Goal: Task Accomplishment & Management: Use online tool/utility

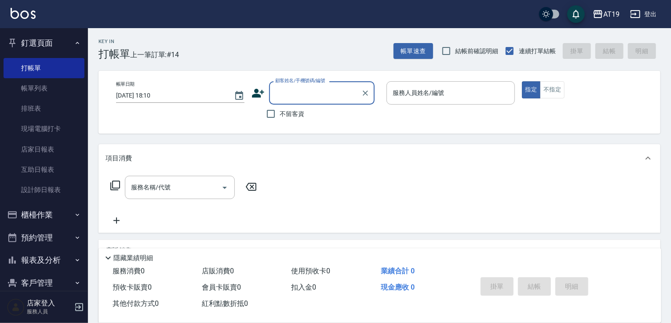
click at [340, 102] on div "顧客姓名/手機號碼/編號" at bounding box center [322, 92] width 106 height 23
type input "0995393090"
click at [258, 91] on icon at bounding box center [258, 93] width 12 height 9
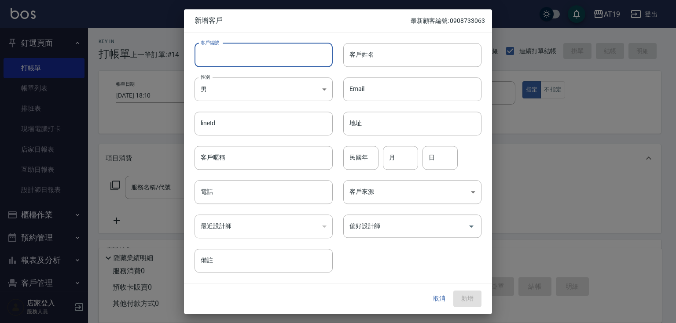
click at [264, 57] on input "客戶編號" at bounding box center [263, 55] width 138 height 24
paste input "0995393090"
type input "0995393090"
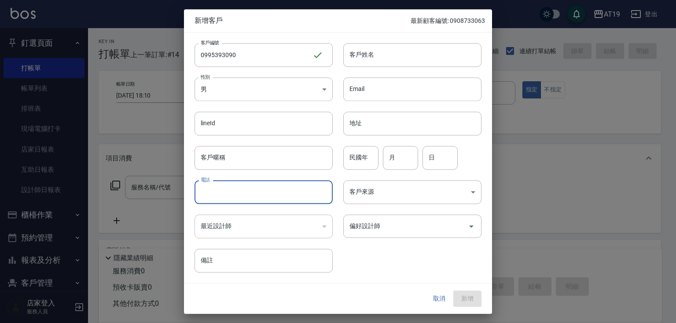
click at [245, 182] on input "電話" at bounding box center [263, 192] width 138 height 24
paste input "0995393090"
type input "0995393090"
click at [248, 88] on body "AT19 登出 釘選頁面 打帳單 帳單列表 排班表 現場電腦打卡 店家日報表 互助日報表 設計師日報表 櫃檯作業 打帳單 帳單列表 現金收支登錄 高階收支登錄…" at bounding box center [338, 225] width 676 height 450
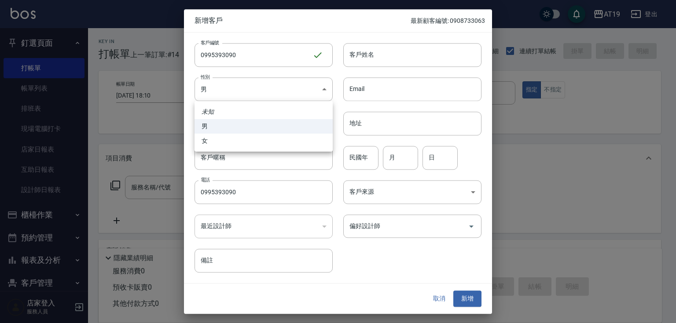
click at [362, 51] on div at bounding box center [338, 161] width 676 height 323
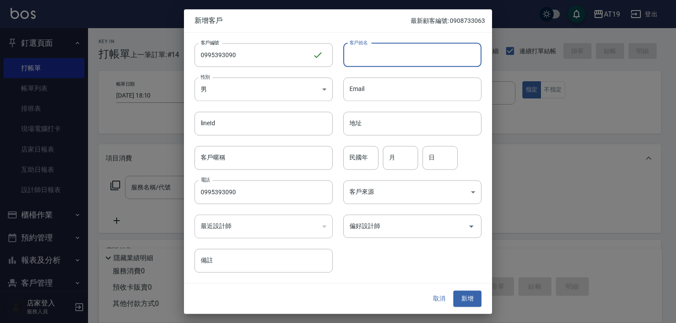
click at [368, 57] on input "客戶姓名" at bounding box center [412, 55] width 138 height 24
type input "莊悅新"
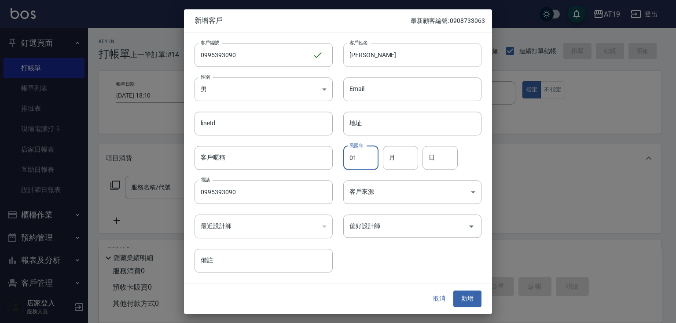
type input "01"
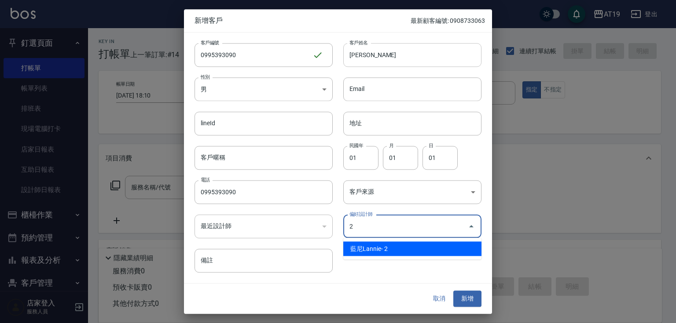
type input "藍尼Lannie"
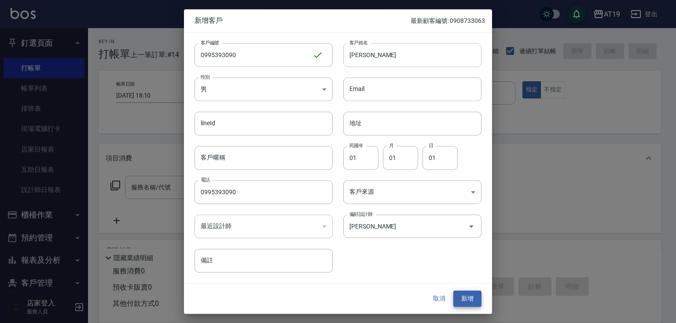
click at [453, 291] on button "新增" at bounding box center [467, 299] width 28 height 16
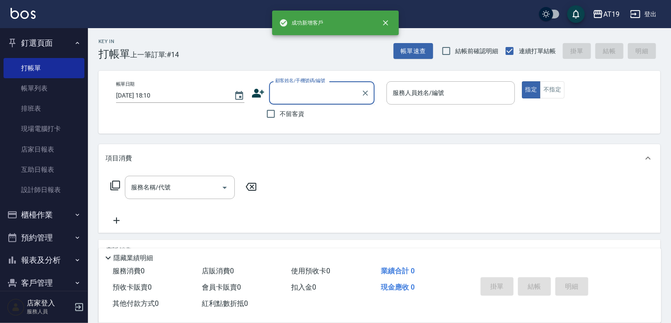
drag, startPoint x: 291, startPoint y: 92, endPoint x: 304, endPoint y: 45, distance: 49.0
click at [292, 88] on input "顧客姓名/手機號碼/編號" at bounding box center [315, 92] width 84 height 15
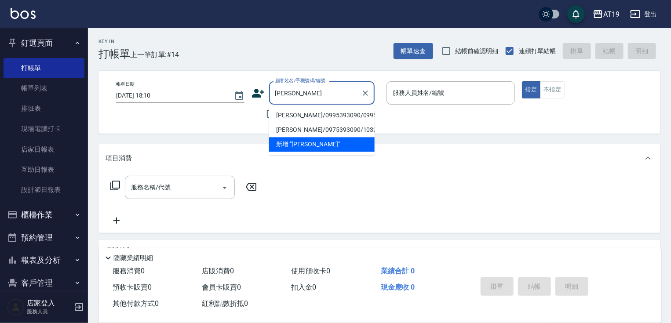
type input "莊悅新/0995393090/0995393090"
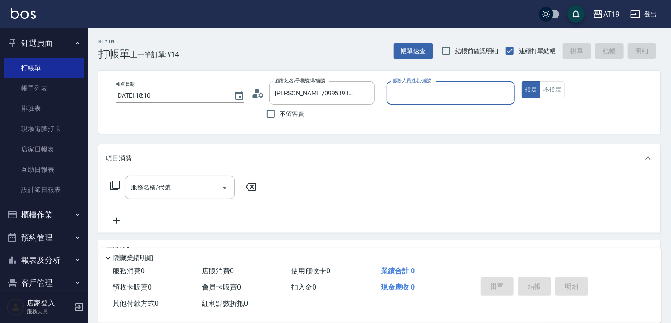
type input "Lannie- 2"
click at [522, 81] on button "指定" at bounding box center [531, 89] width 19 height 17
type button "true"
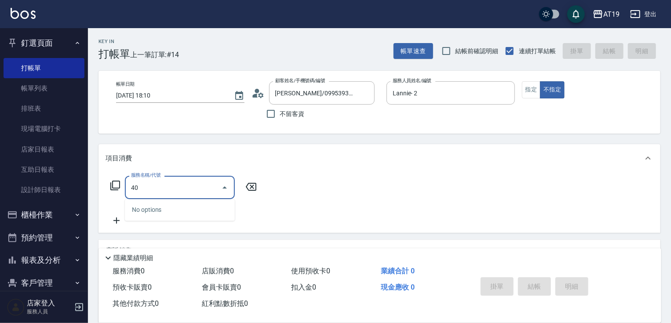
type input "401"
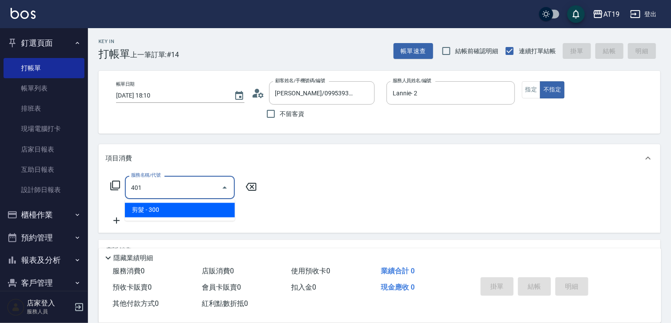
type input "30"
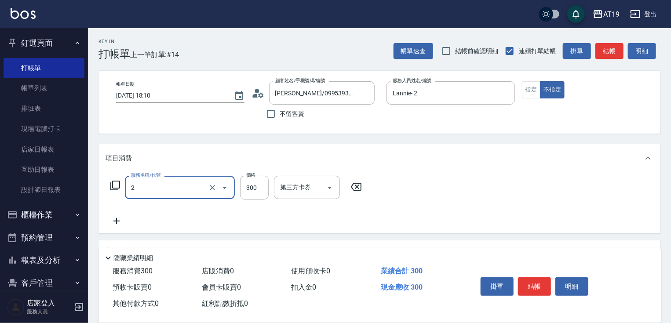
type input "22"
type input "0"
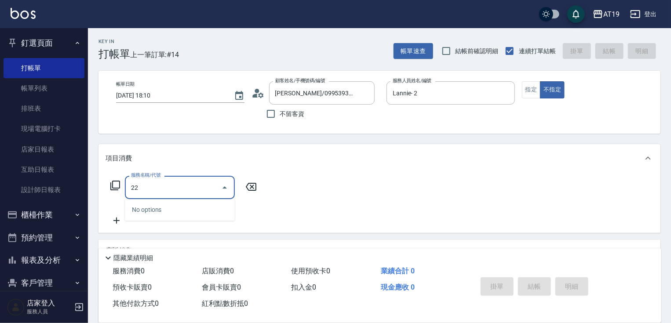
type input "2"
type input "401"
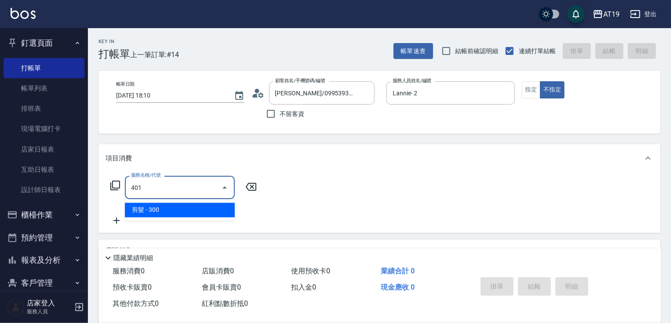
type input "30"
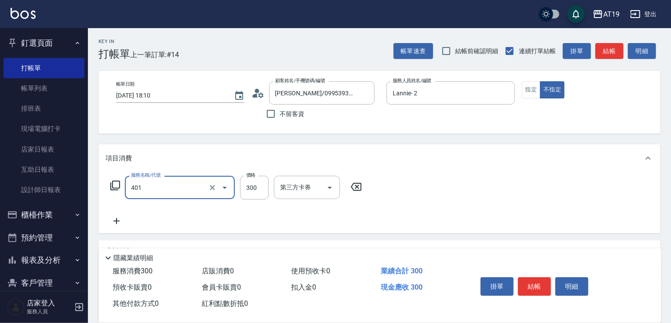
type input "剪髮(401)"
type input "0"
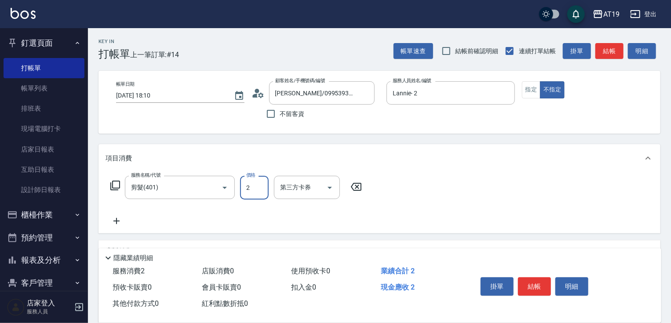
type input "25"
type input "20"
type input "250"
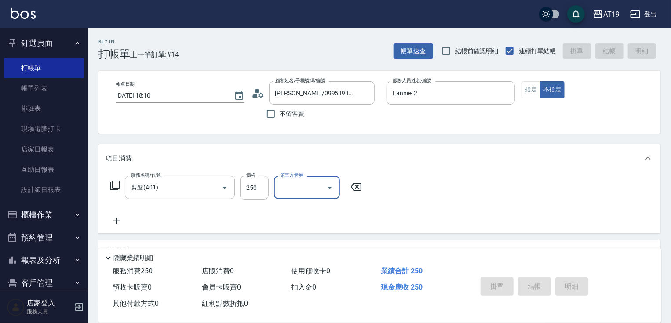
type input "2025/09/26 20:22"
type input "0"
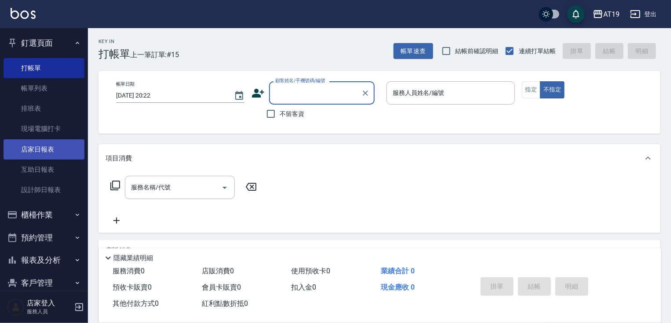
click at [51, 148] on link "店家日報表" at bounding box center [44, 149] width 81 height 20
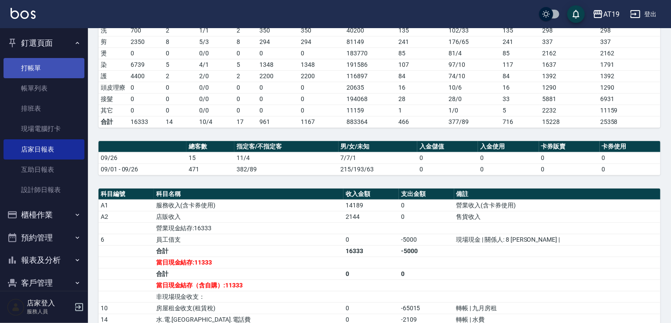
click at [33, 73] on link "打帳單" at bounding box center [44, 68] width 81 height 20
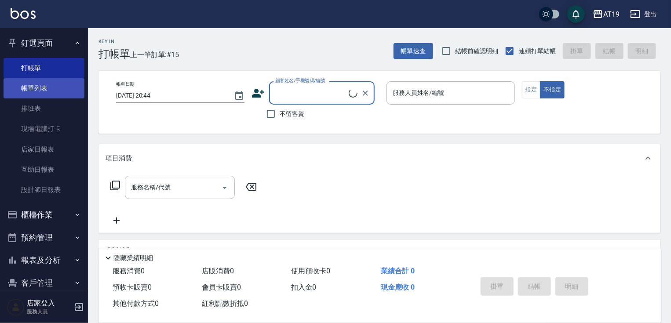
click at [35, 86] on link "帳單列表" at bounding box center [44, 88] width 81 height 20
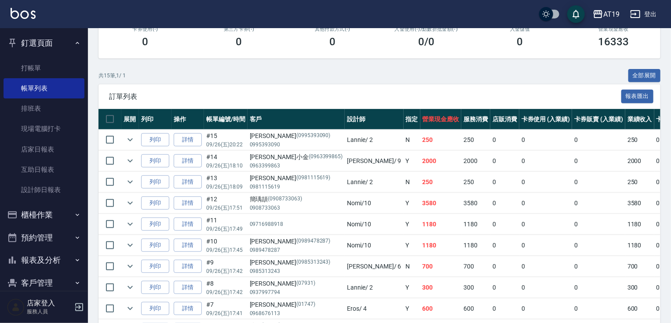
scroll to position [141, 0]
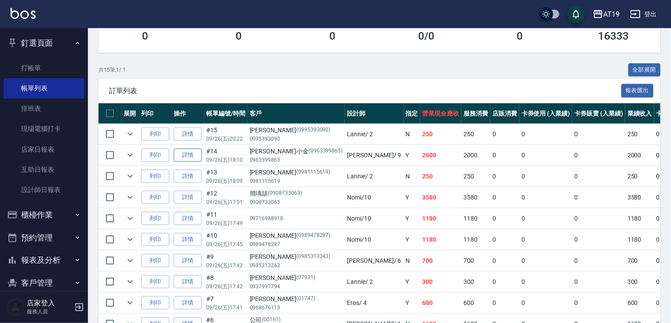
click at [180, 162] on link "詳情" at bounding box center [188, 156] width 28 height 14
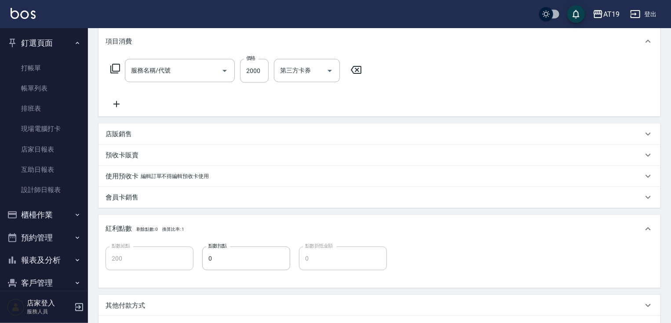
type input "2025/09/26 18:10"
type input "Jessie- 9"
type input "200"
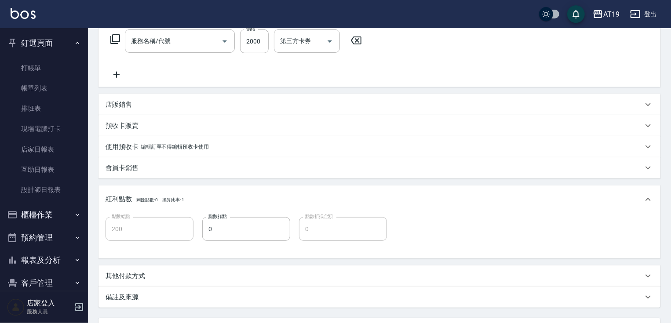
type input "許瑋怡.小金/0963399863/0963399865"
type input "自備護髮(鉑金)(657)"
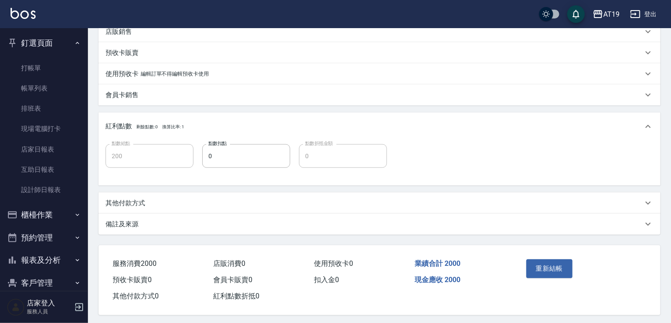
scroll to position [225, 0]
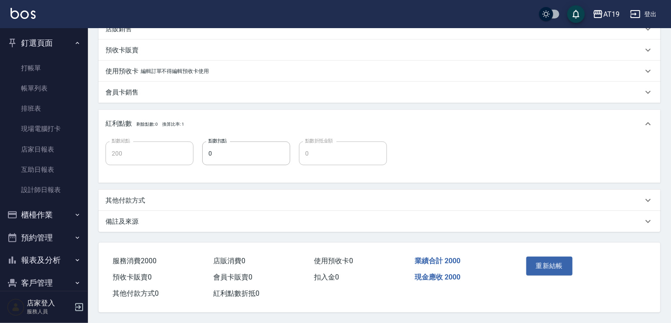
click at [142, 202] on div "其他付款方式" at bounding box center [380, 200] width 562 height 21
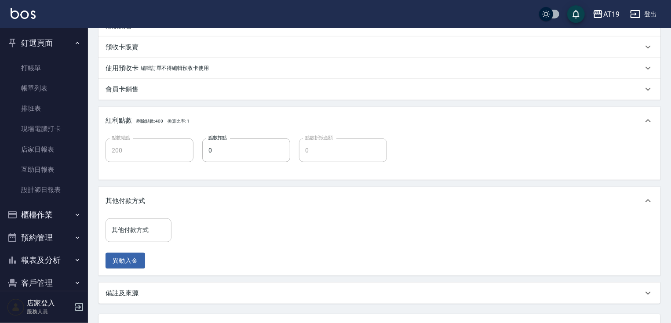
click at [148, 227] on input "其他付款方式" at bounding box center [139, 230] width 58 height 15
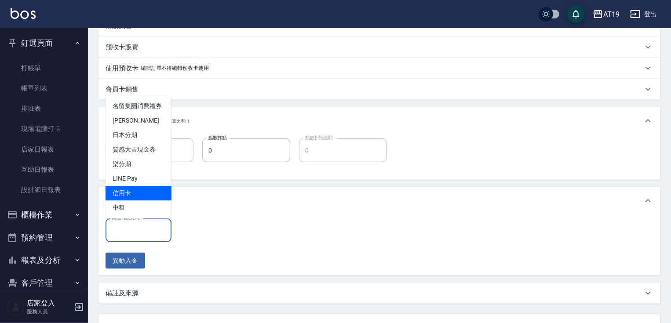
click at [130, 192] on span "信用卡" at bounding box center [139, 193] width 66 height 15
type input "信用卡"
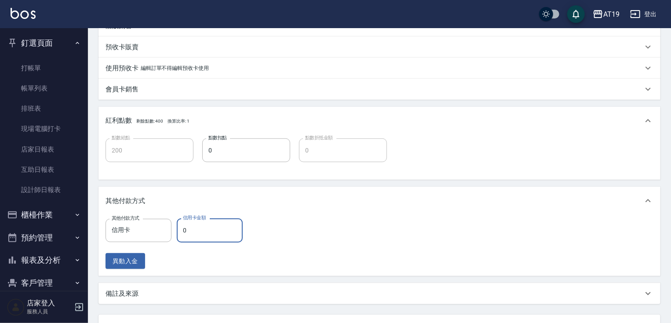
type input "190"
type input "20"
type input "180"
type input "200"
type input "0"
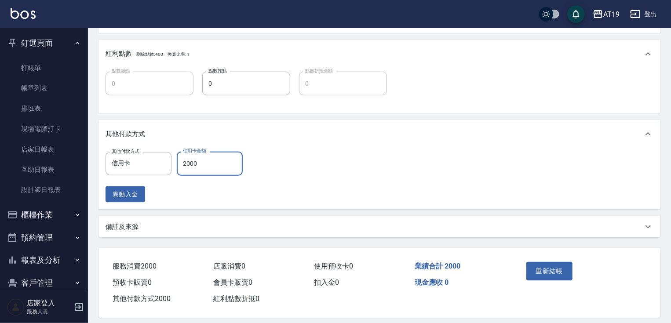
scroll to position [296, 0]
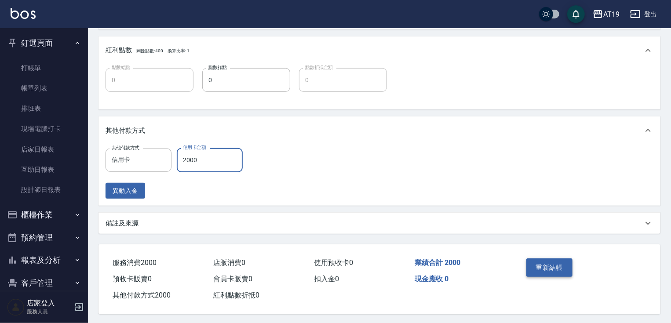
type input "2000"
click at [542, 271] on button "重新結帳" at bounding box center [549, 268] width 47 height 18
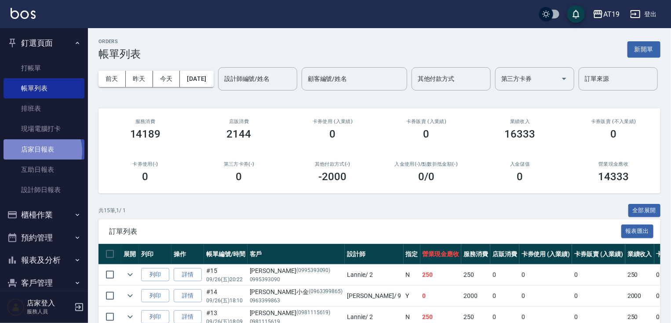
click at [39, 151] on link "店家日報表" at bounding box center [44, 149] width 81 height 20
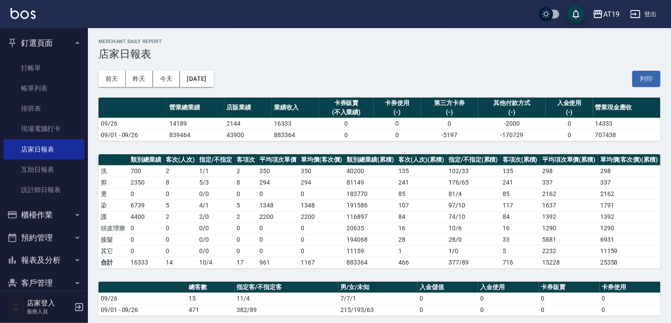
click at [254, 89] on div "前天 昨天 今天 2025/09/26 列印" at bounding box center [380, 78] width 562 height 37
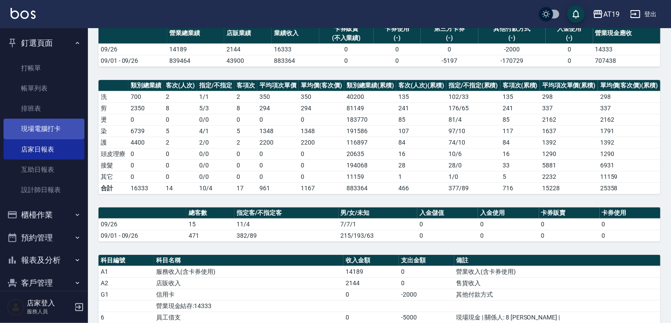
scroll to position [70, 0]
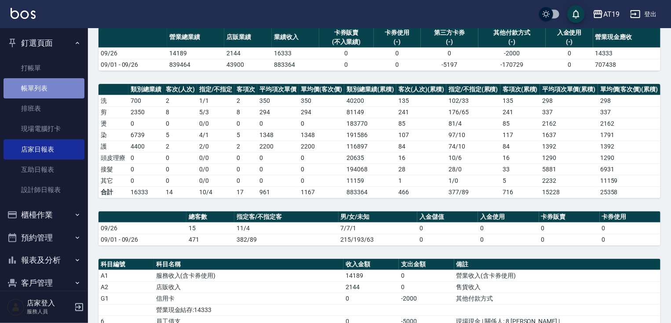
click at [44, 84] on link "帳單列表" at bounding box center [44, 88] width 81 height 20
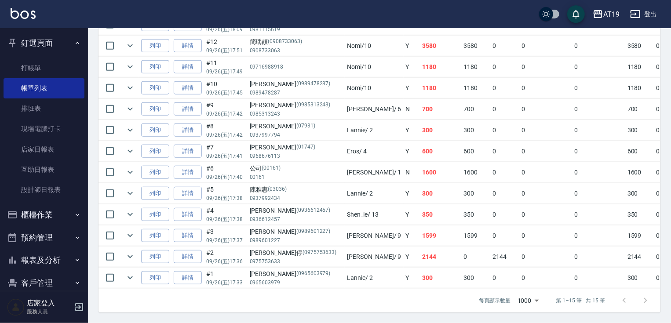
scroll to position [322, 0]
click at [192, 46] on link "詳情" at bounding box center [188, 46] width 28 height 14
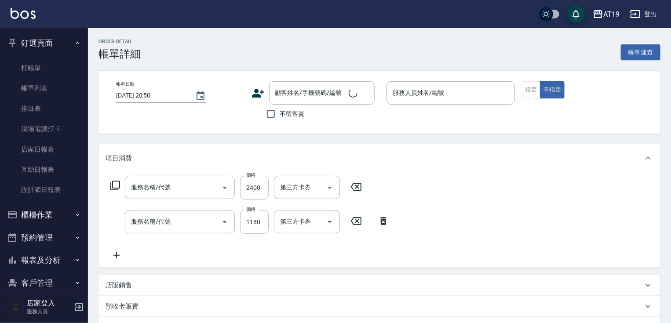
type input "2025/09/26 17:51"
type input "Nomi-10"
type input "350"
type input "自備護髮(601)"
type input "染髮(501)"
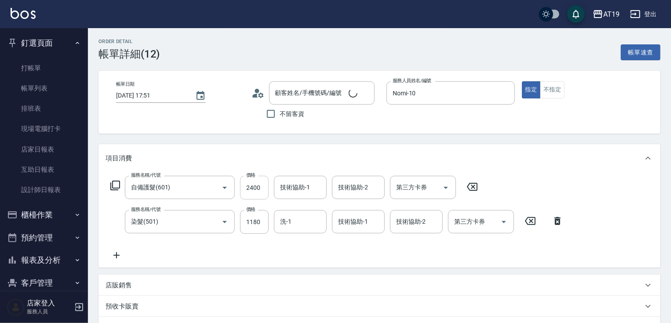
type input "簡瑀頡/0908733063/0908733063"
click at [256, 194] on input "2400" at bounding box center [254, 188] width 29 height 24
type input "110"
type input "2"
type input "120"
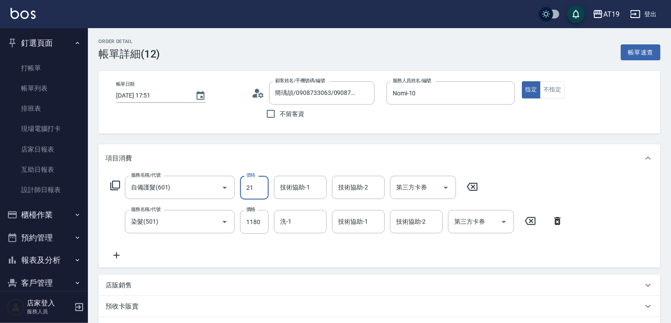
type input "210"
type input "320"
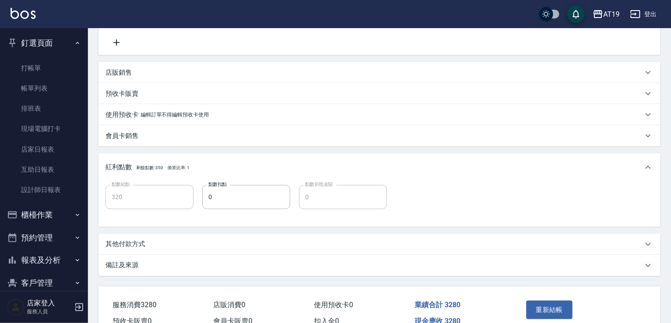
scroll to position [259, 0]
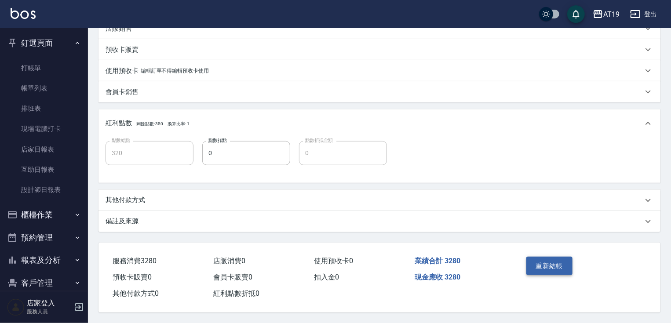
type input "2100"
click at [537, 259] on button "重新結帳" at bounding box center [549, 266] width 47 height 18
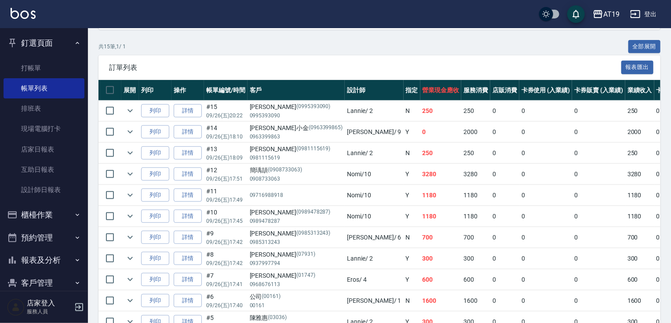
scroll to position [176, 0]
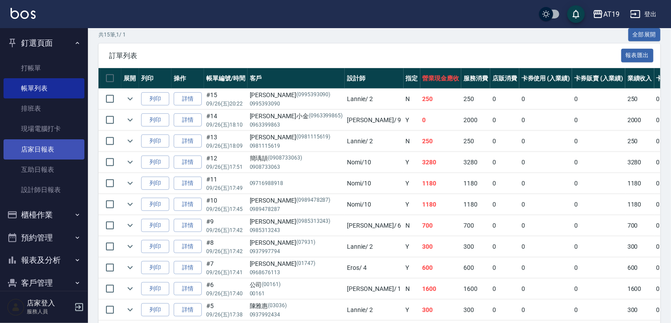
click at [54, 148] on link "店家日報表" at bounding box center [44, 149] width 81 height 20
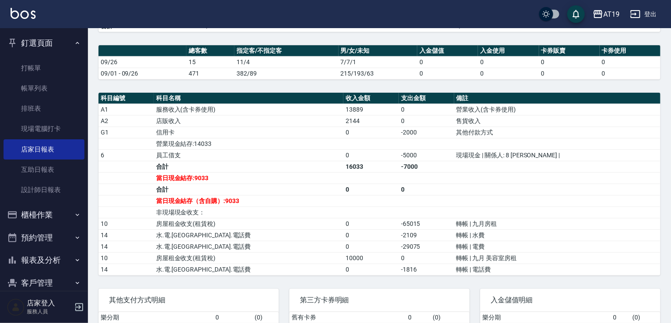
scroll to position [246, 0]
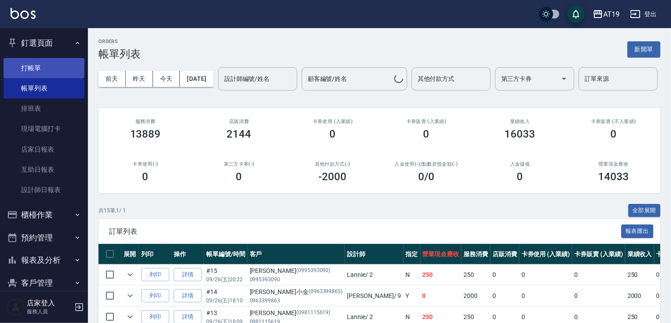
click at [26, 67] on link "打帳單" at bounding box center [44, 68] width 81 height 20
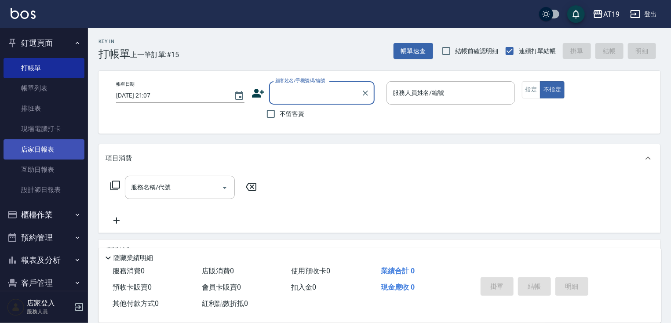
click at [34, 148] on link "店家日報表" at bounding box center [44, 149] width 81 height 20
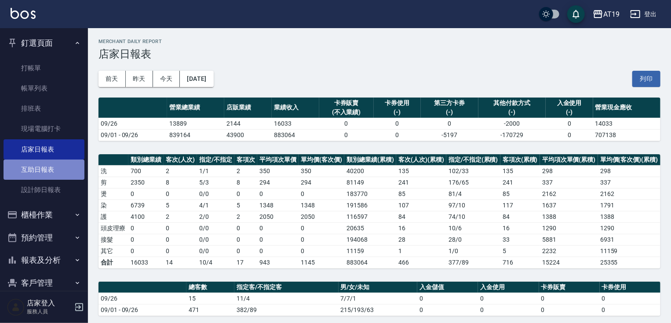
click at [51, 165] on link "互助日報表" at bounding box center [44, 170] width 81 height 20
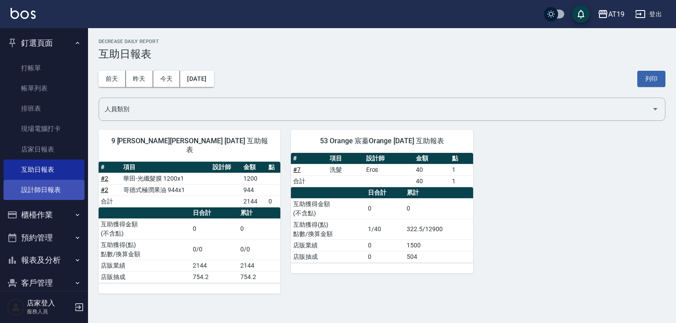
click at [30, 188] on link "設計師日報表" at bounding box center [44, 190] width 81 height 20
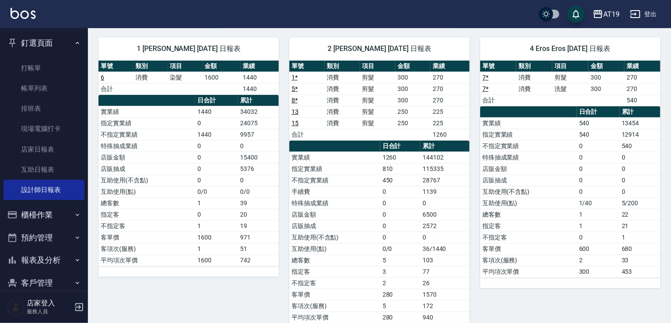
scroll to position [67, 0]
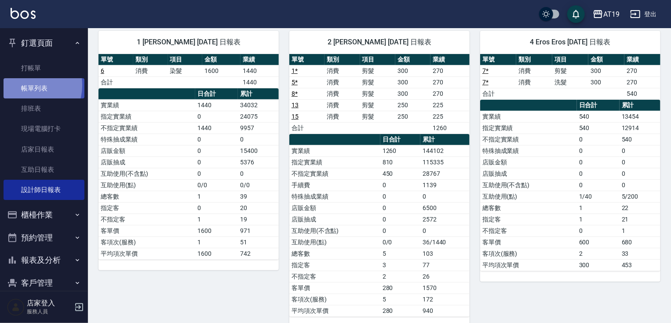
click at [26, 85] on link "帳單列表" at bounding box center [44, 88] width 81 height 20
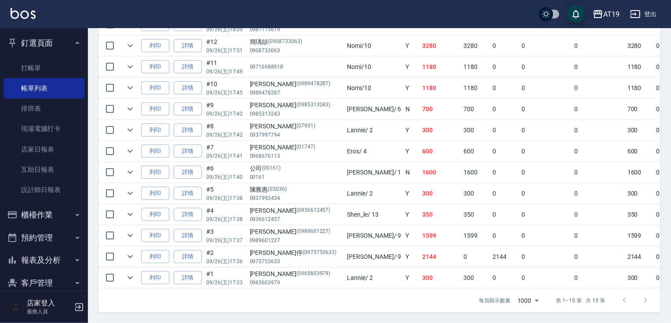
scroll to position [322, 0]
click at [194, 234] on link "詳情" at bounding box center [188, 236] width 28 height 14
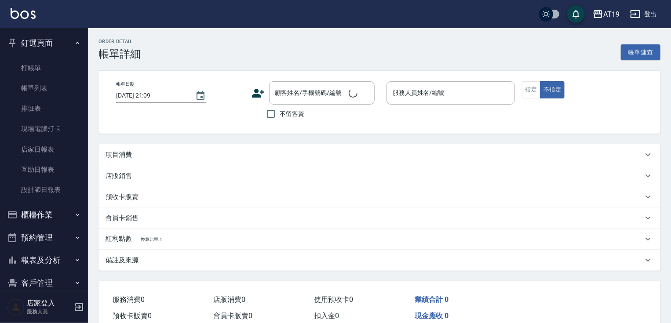
type input "2025/09/26 17:37"
type input "Jessie- 9"
type input "150"
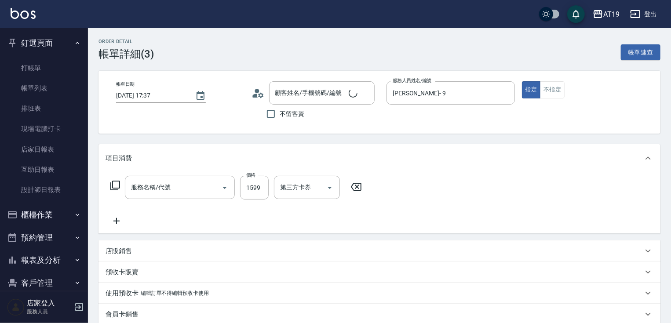
type input "邱麗羽/0989601227/0989601227"
type input "染髮(501)"
click at [290, 190] on input "洗-1" at bounding box center [300, 187] width 45 height 15
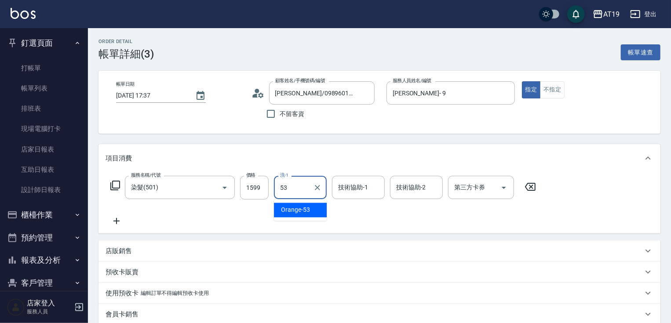
type input "Orange-53"
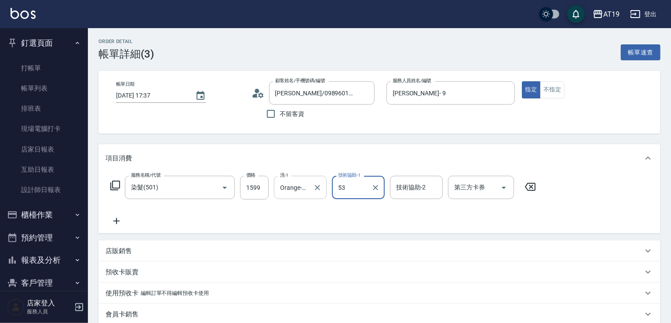
type input "Orange-53"
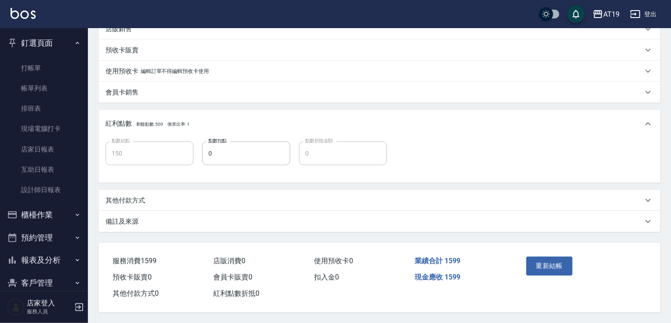
scroll to position [225, 0]
click at [562, 262] on button "重新結帳" at bounding box center [549, 266] width 47 height 18
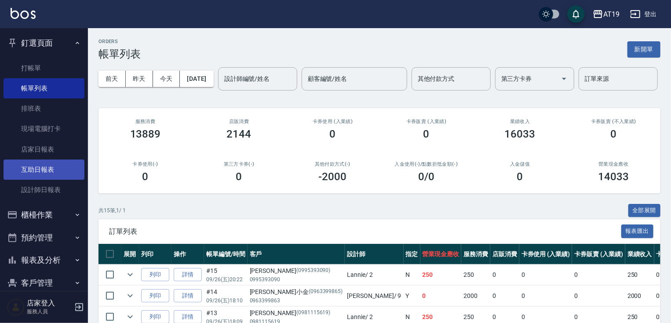
click at [32, 170] on link "互助日報表" at bounding box center [44, 170] width 81 height 20
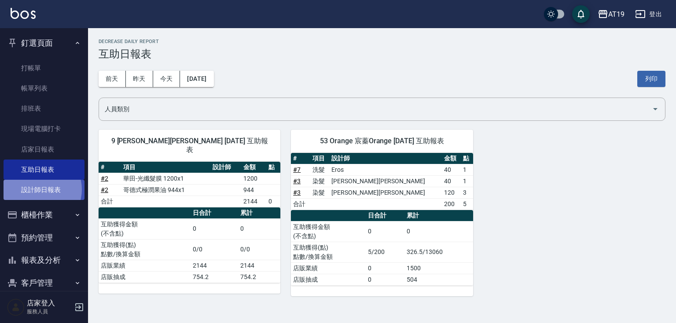
click at [38, 190] on link "設計師日報表" at bounding box center [44, 190] width 81 height 20
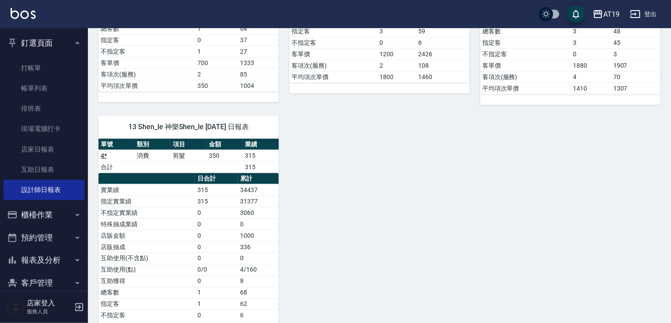
scroll to position [633, 0]
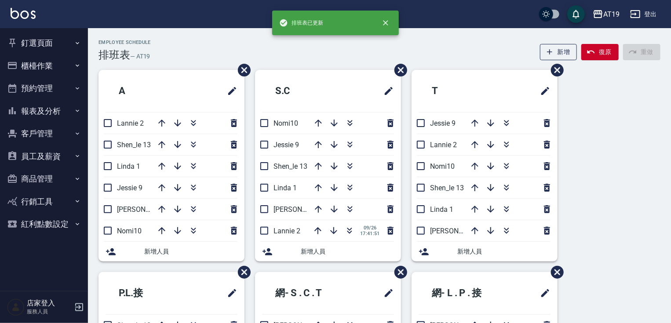
drag, startPoint x: 43, startPoint y: 21, endPoint x: 43, endPoint y: 31, distance: 10.1
click at [43, 23] on div "AT19 登出" at bounding box center [335, 14] width 671 height 28
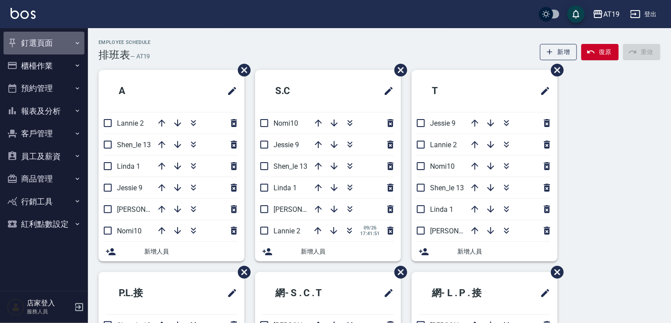
drag, startPoint x: 42, startPoint y: 33, endPoint x: 42, endPoint y: 41, distance: 7.5
click at [42, 36] on button "釘選頁面" at bounding box center [44, 43] width 81 height 23
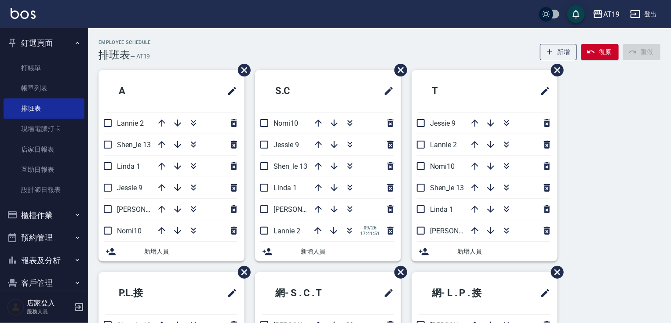
click at [42, 41] on button "釘選頁面" at bounding box center [44, 43] width 81 height 23
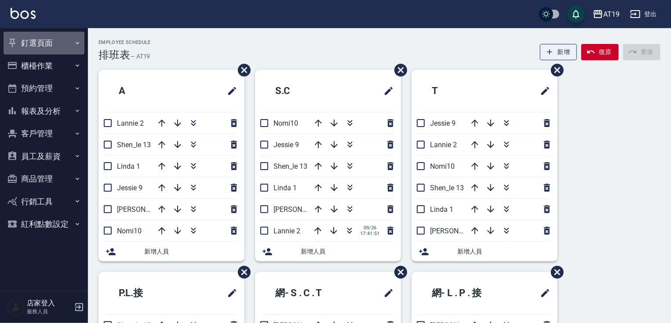
click at [42, 41] on button "釘選頁面" at bounding box center [44, 43] width 81 height 23
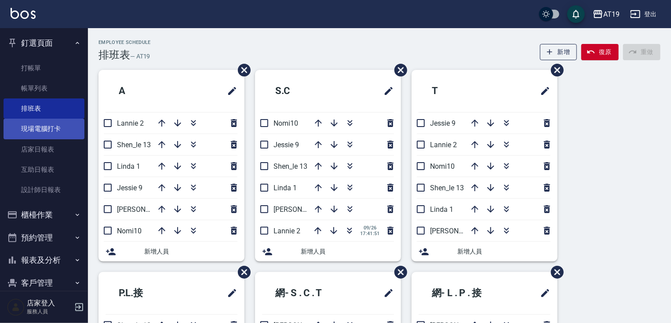
click at [52, 127] on link "現場電腦打卡" at bounding box center [44, 129] width 81 height 20
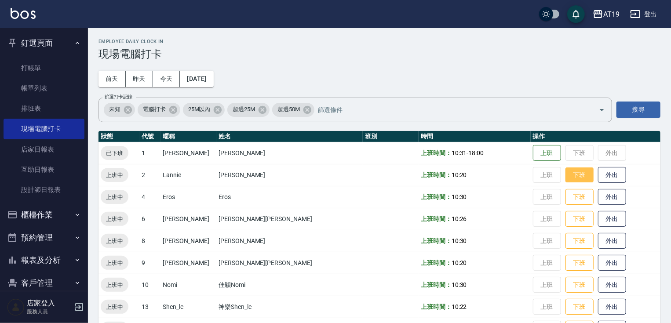
click at [566, 176] on button "下班" at bounding box center [580, 175] width 28 height 15
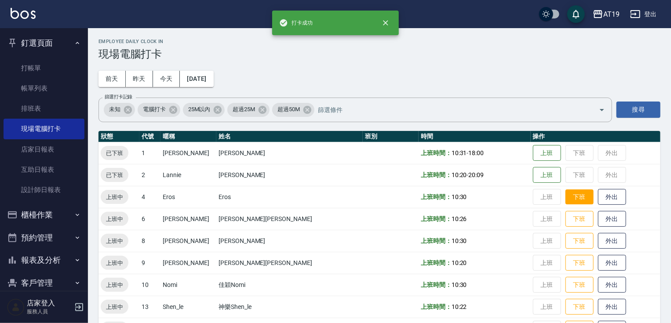
click at [566, 199] on button "下班" at bounding box center [580, 197] width 28 height 15
click at [566, 215] on button "下班" at bounding box center [580, 219] width 28 height 15
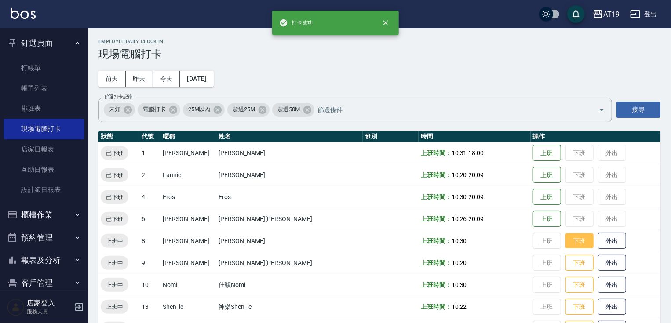
click at [566, 240] on button "下班" at bounding box center [580, 241] width 28 height 15
click at [566, 259] on button "下班" at bounding box center [580, 263] width 28 height 15
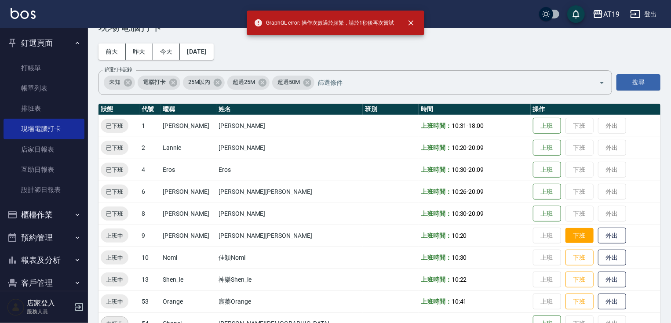
scroll to position [71, 0]
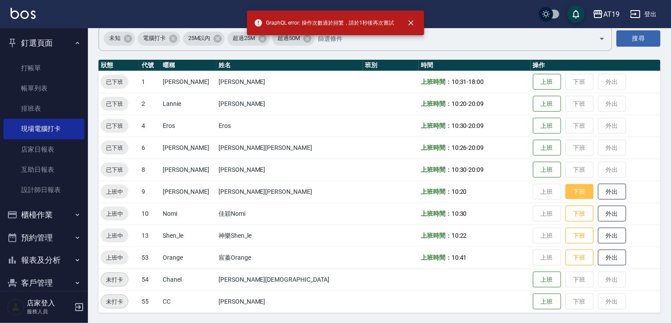
click at [566, 192] on button "下班" at bounding box center [580, 191] width 28 height 15
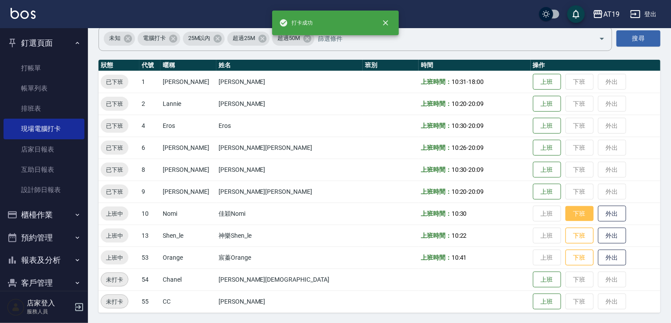
click at [566, 215] on button "下班" at bounding box center [580, 213] width 28 height 15
click at [566, 235] on button "下班" at bounding box center [580, 235] width 28 height 15
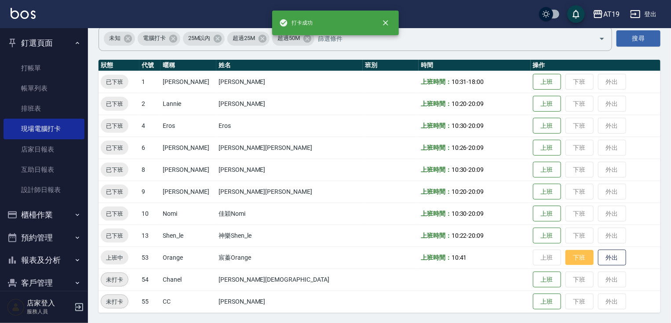
click at [566, 253] on button "下班" at bounding box center [580, 257] width 28 height 15
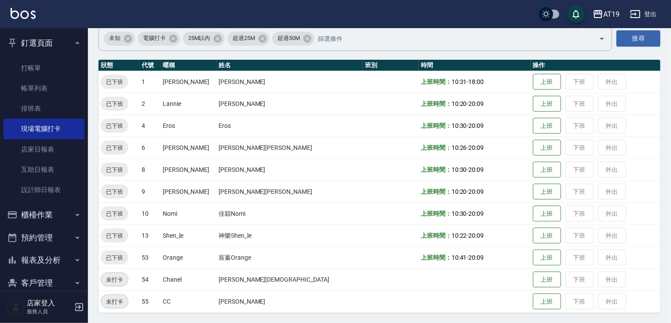
click at [51, 37] on button "釘選頁面" at bounding box center [44, 43] width 81 height 23
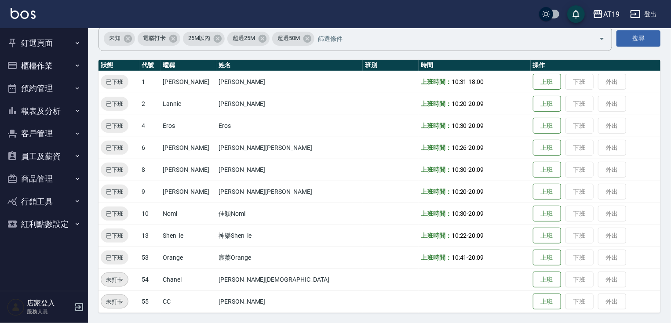
click at [40, 65] on button "櫃檯作業" at bounding box center [44, 66] width 81 height 23
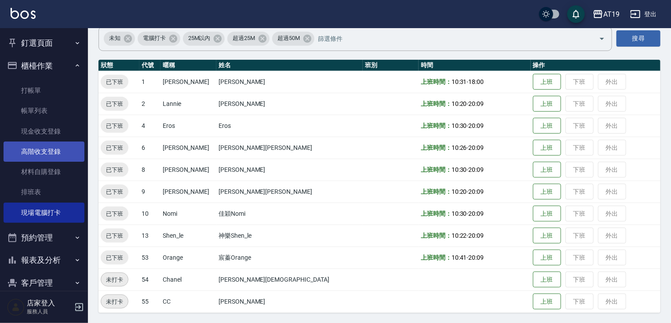
click at [51, 156] on link "高階收支登錄" at bounding box center [44, 152] width 81 height 20
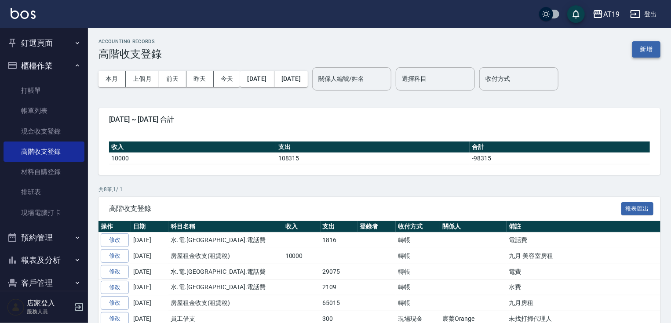
click at [645, 48] on button "新增" at bounding box center [646, 49] width 28 height 16
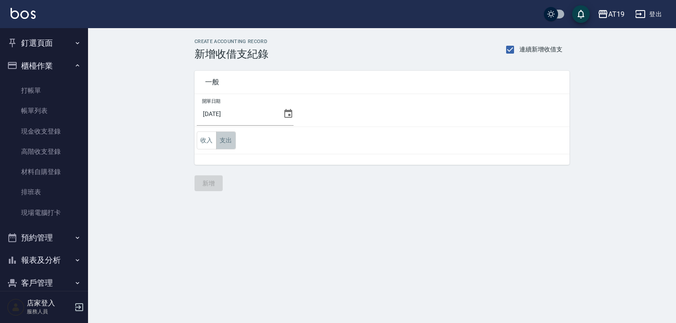
click at [232, 139] on button "支出" at bounding box center [226, 141] width 20 height 18
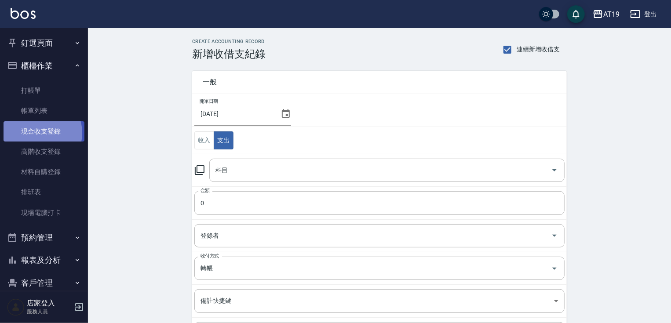
click at [39, 133] on link "現金收支登錄" at bounding box center [44, 131] width 81 height 20
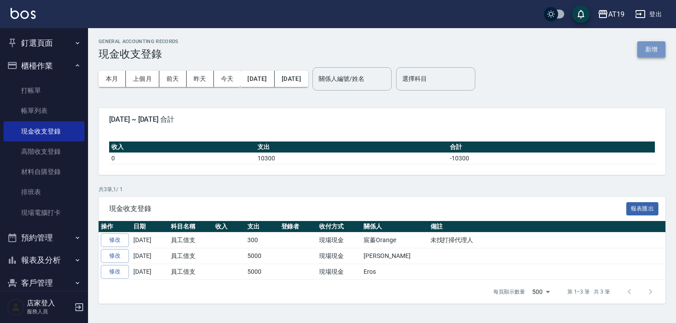
click at [645, 46] on button "新增" at bounding box center [651, 49] width 28 height 16
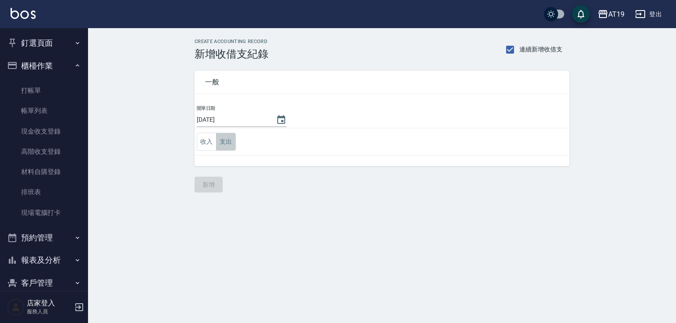
click at [222, 137] on button "支出" at bounding box center [226, 142] width 20 height 18
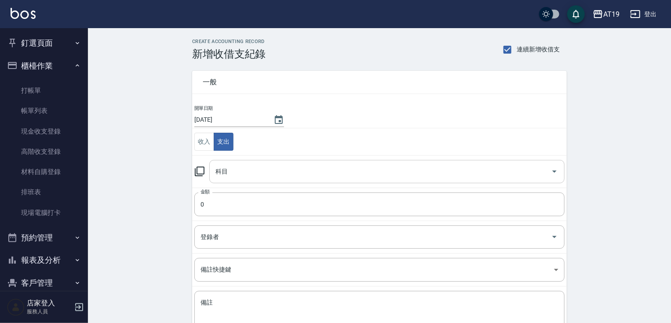
click at [227, 168] on input "科目" at bounding box center [380, 171] width 334 height 15
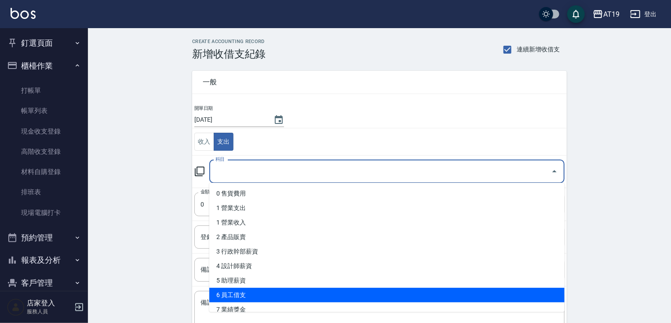
click at [243, 296] on li "6 員工借支" at bounding box center [386, 295] width 355 height 15
type input "6 員工借支"
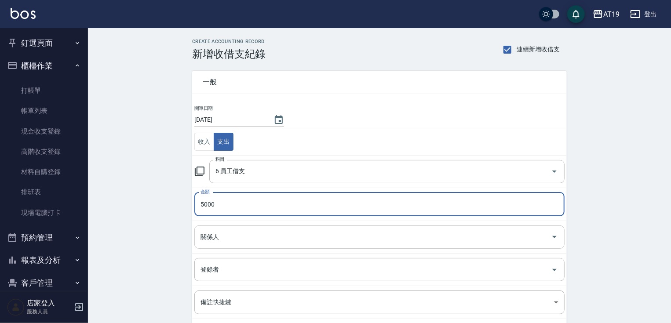
type input "5000"
click at [212, 238] on input "關係人" at bounding box center [372, 237] width 349 height 15
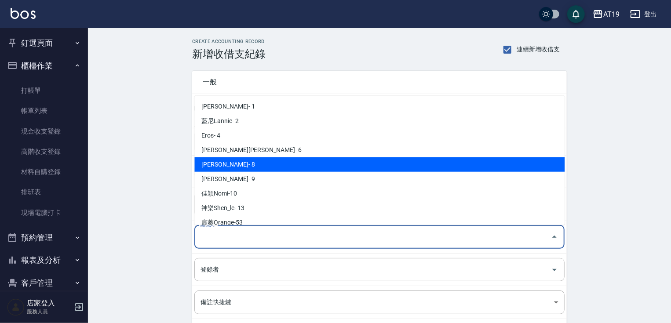
click at [230, 166] on li "Mika- 8" at bounding box center [379, 164] width 370 height 15
type input "Mika- 8"
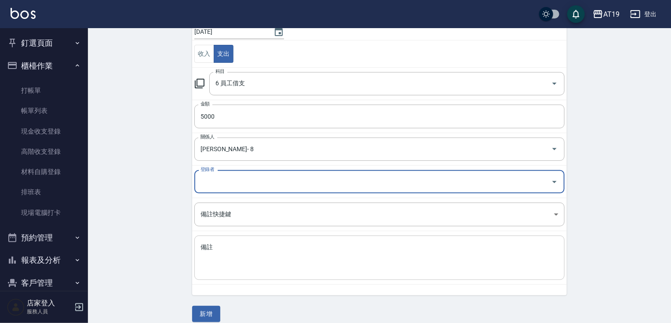
scroll to position [96, 0]
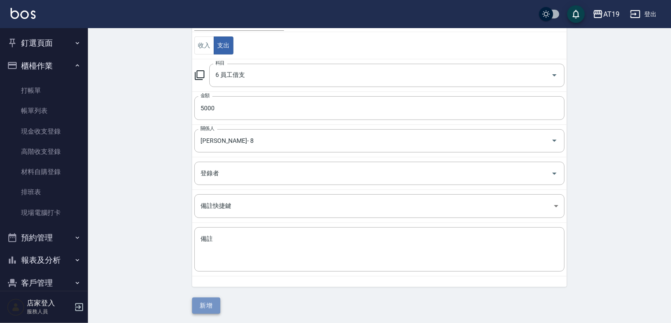
click at [205, 308] on button "新增" at bounding box center [206, 306] width 28 height 16
